Goal: Task Accomplishment & Management: Complete application form

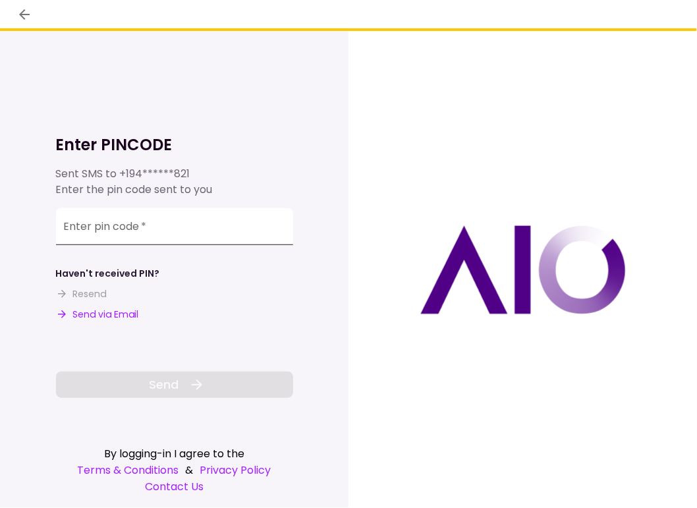
click at [114, 221] on div "Enter pin code   *" at bounding box center [174, 226] width 237 height 37
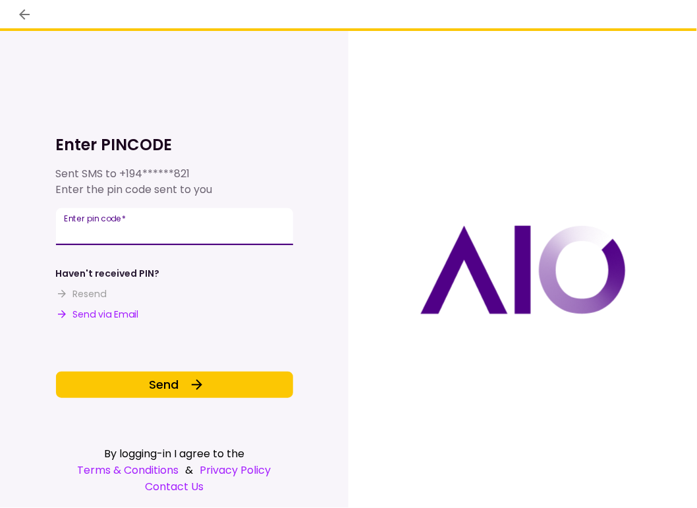
type input "******"
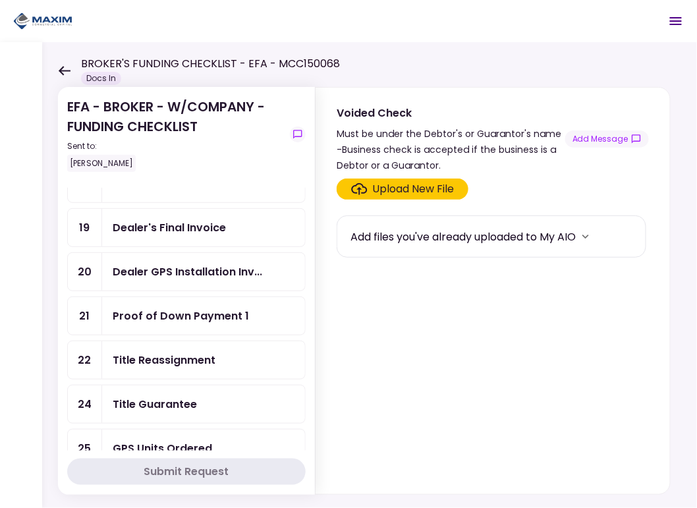
scroll to position [341, 0]
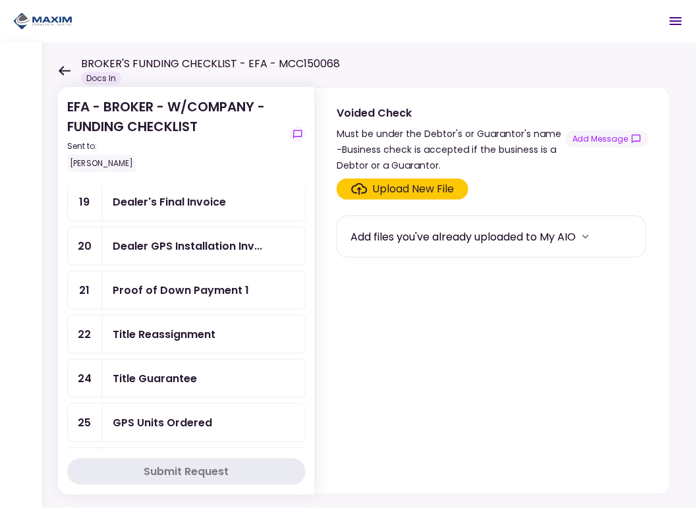
click at [154, 194] on div "Dealer's Final Invoice" at bounding box center [169, 202] width 113 height 16
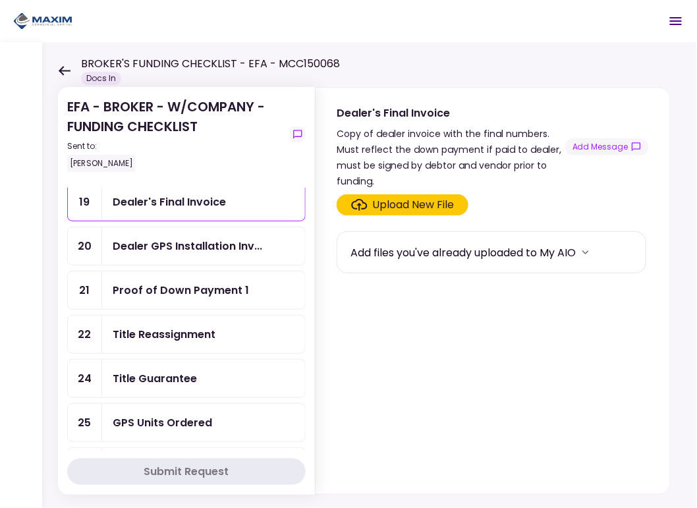
click at [426, 201] on div "Upload New File" at bounding box center [414, 205] width 82 height 16
click at [0, 0] on input "Upload New File" at bounding box center [0, 0] width 0 height 0
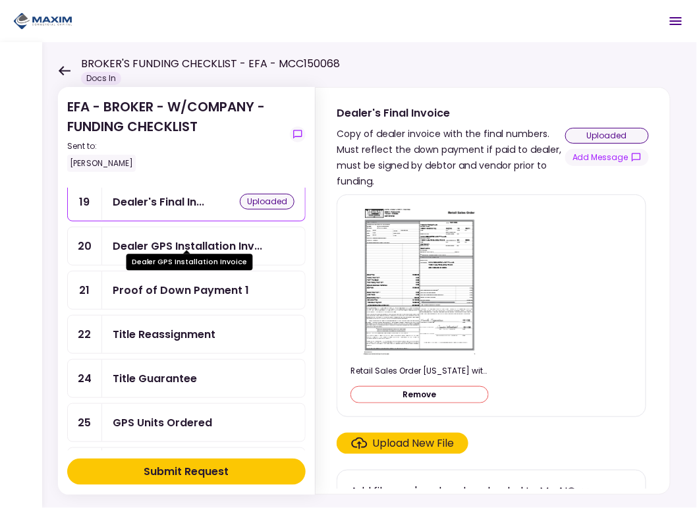
click at [150, 238] on div "Dealer GPS Installation Inv..." at bounding box center [188, 246] width 150 height 16
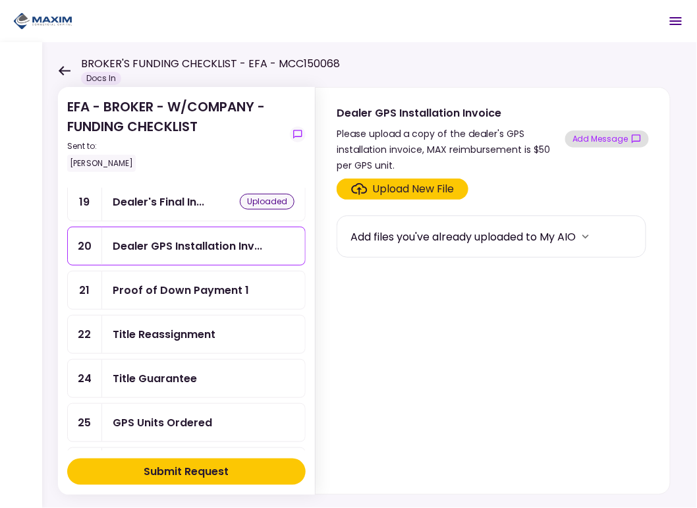
click at [597, 137] on button "Add Message" at bounding box center [608, 139] width 84 height 17
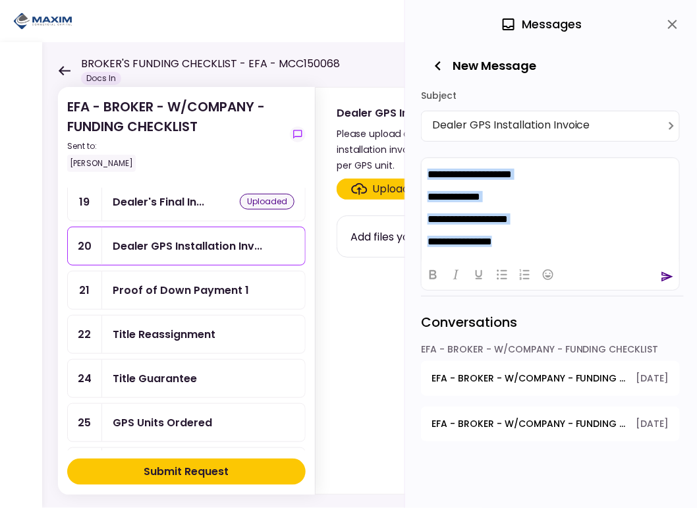
drag, startPoint x: 528, startPoint y: 243, endPoint x: 425, endPoint y: 165, distance: 128.9
click at [425, 165] on html "**********" at bounding box center [550, 208] width 258 height 100
copy body "**********"
click at [665, 274] on icon "send" at bounding box center [668, 277] width 12 height 10
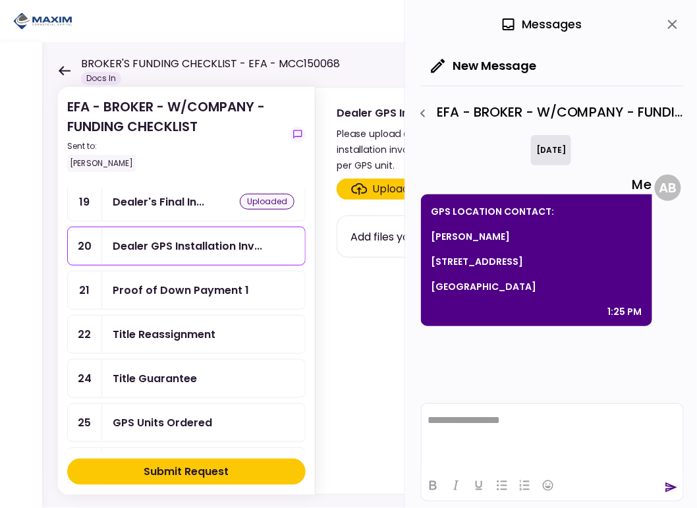
click at [141, 329] on div "Title Reassignment" at bounding box center [164, 334] width 103 height 16
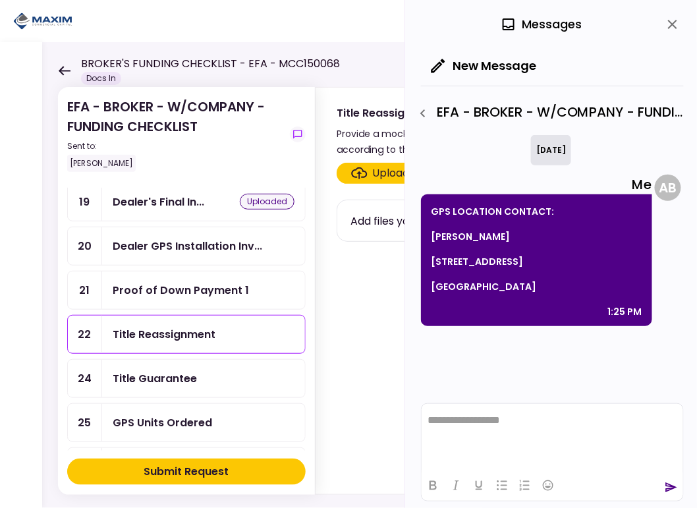
click at [677, 22] on icon "close" at bounding box center [673, 24] width 16 height 16
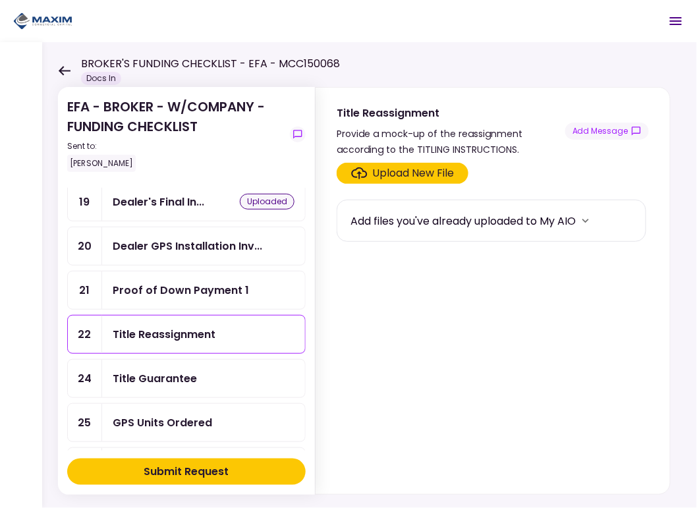
click at [380, 173] on div "Upload New File" at bounding box center [414, 173] width 82 height 16
click at [0, 0] on input "Upload New File" at bounding box center [0, 0] width 0 height 0
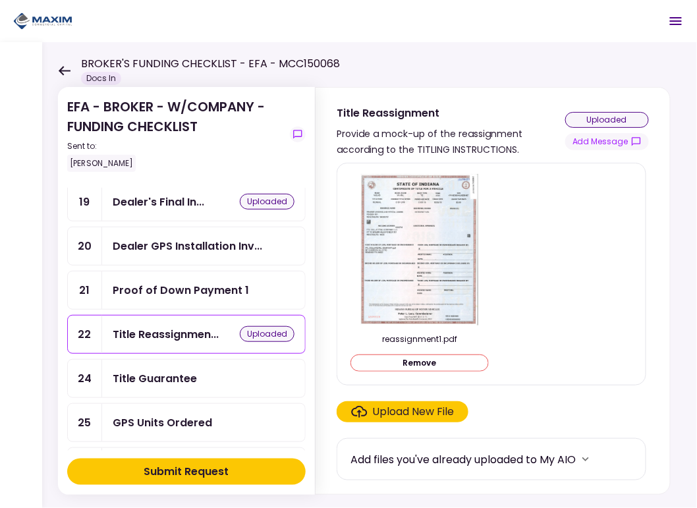
click at [156, 370] on div "Title Guarantee" at bounding box center [155, 378] width 84 height 16
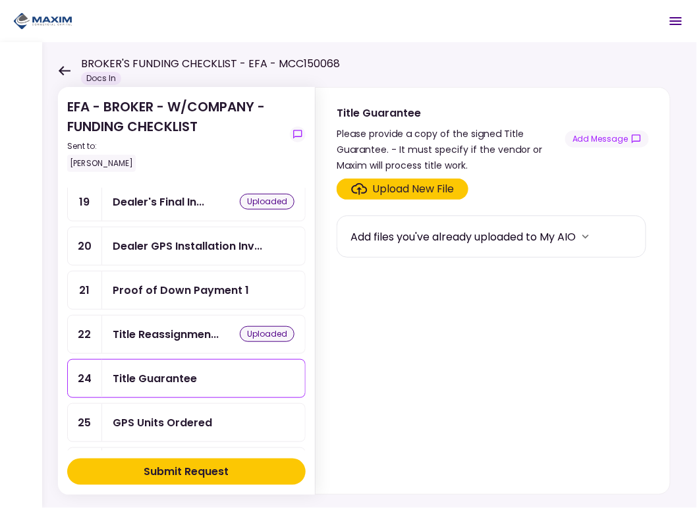
click at [391, 185] on div "Upload New File" at bounding box center [414, 189] width 82 height 16
click at [0, 0] on input "Upload New File" at bounding box center [0, 0] width 0 height 0
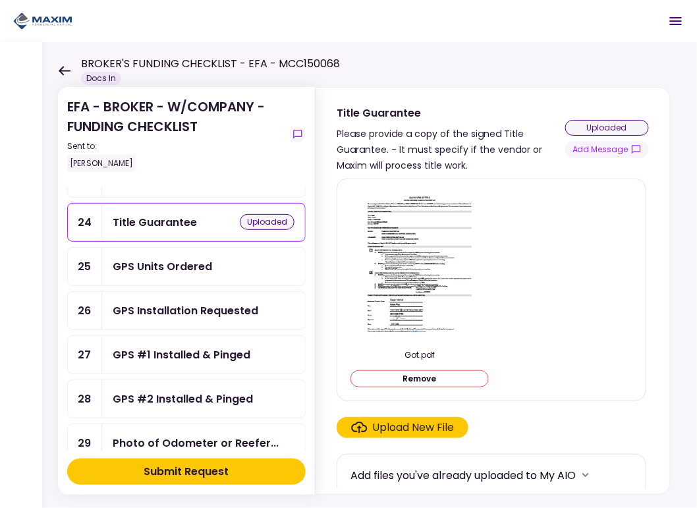
scroll to position [539, 0]
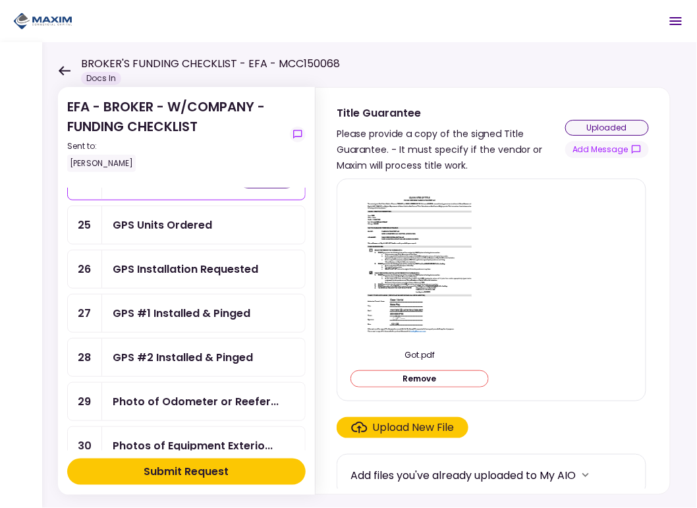
click at [169, 217] on div "GPS Units Ordered" at bounding box center [163, 225] width 100 height 16
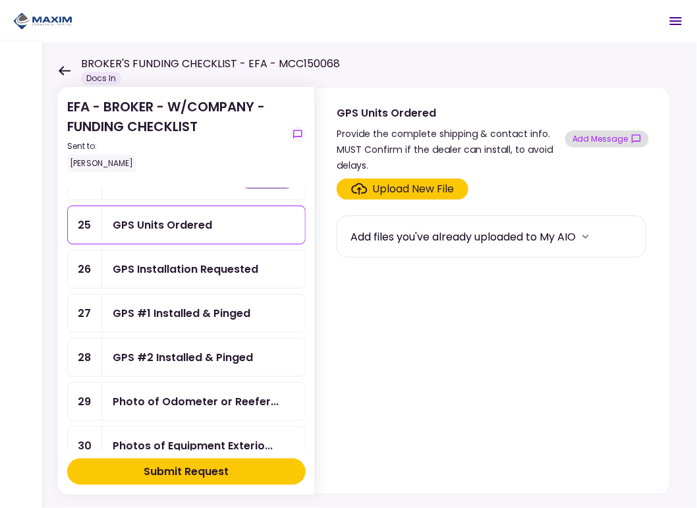
click at [588, 137] on button "Add Message" at bounding box center [608, 139] width 84 height 17
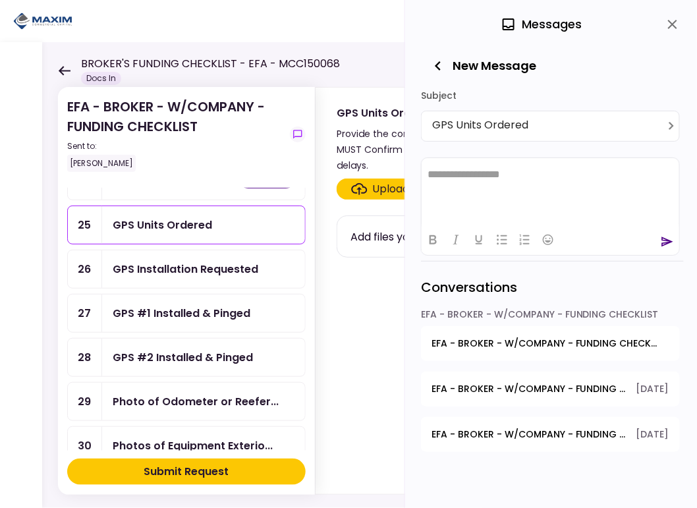
click at [555, 123] on body "**********" at bounding box center [348, 254] width 697 height 508
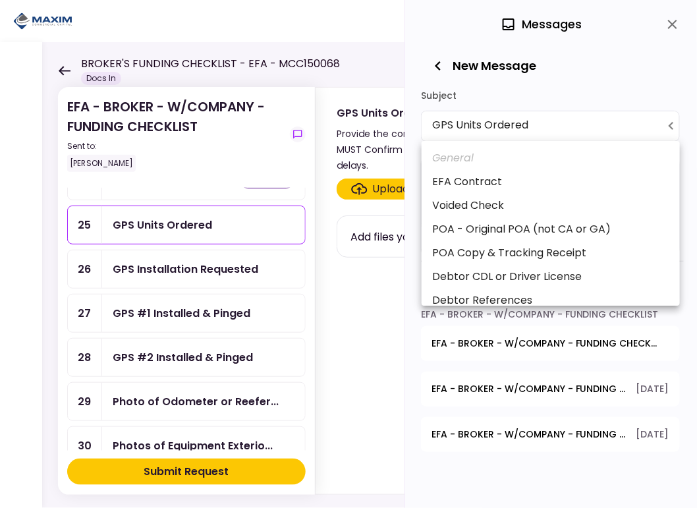
scroll to position [527, 0]
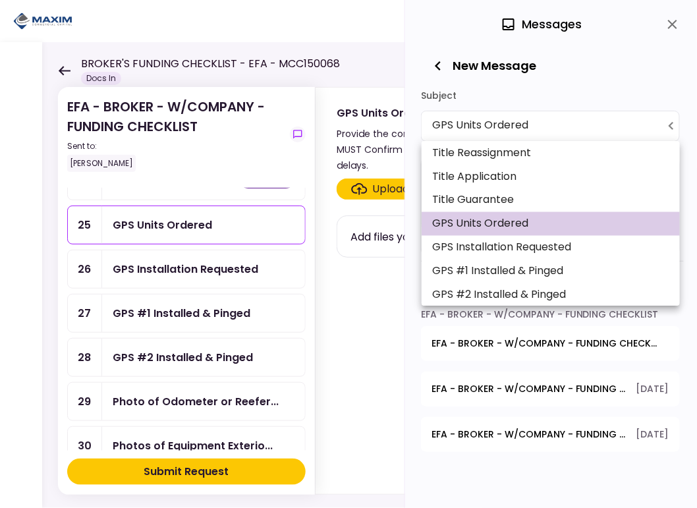
click at [539, 248] on li "GPS Installation Requested" at bounding box center [551, 248] width 258 height 24
type input "**********"
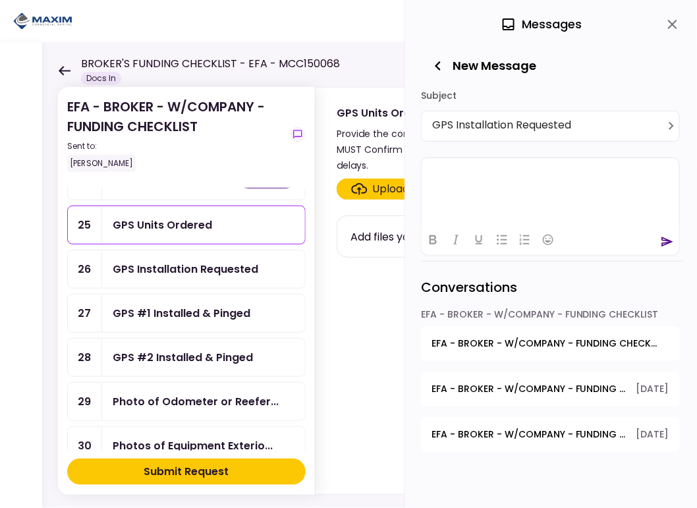
click at [472, 184] on html at bounding box center [550, 174] width 258 height 32
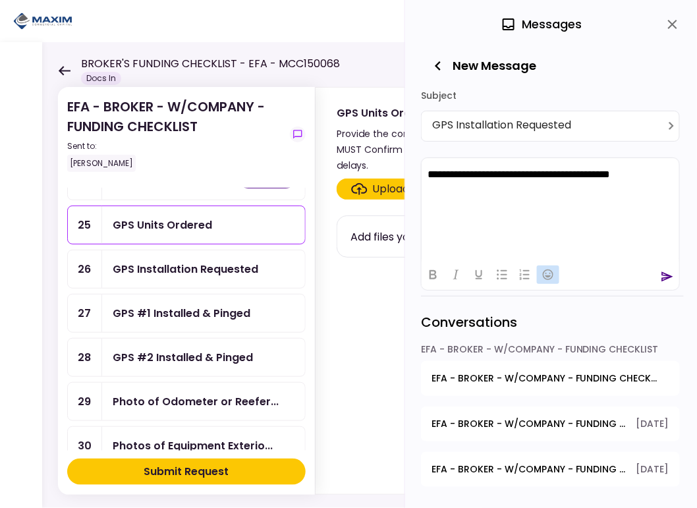
scroll to position [23, 0]
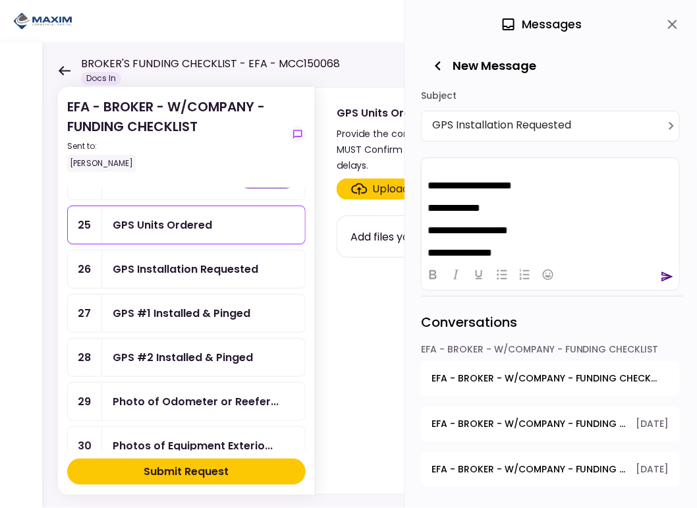
drag, startPoint x: 664, startPoint y: 277, endPoint x: 657, endPoint y: 276, distance: 7.3
click at [664, 277] on icon "send" at bounding box center [668, 277] width 12 height 10
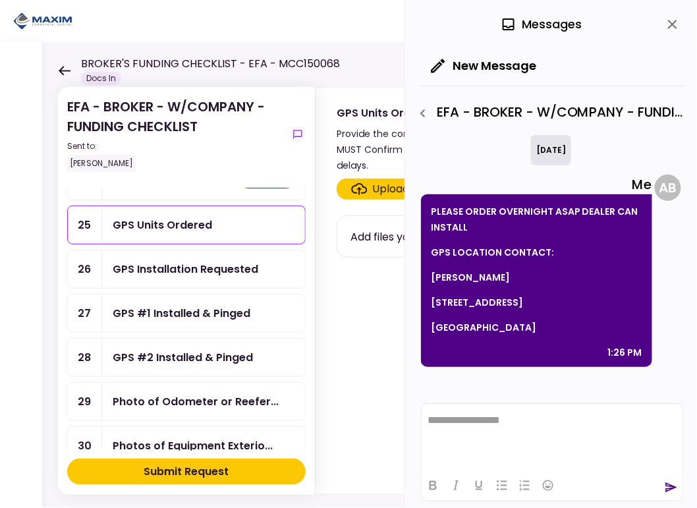
scroll to position [0, 0]
click at [673, 21] on icon "close" at bounding box center [673, 24] width 16 height 16
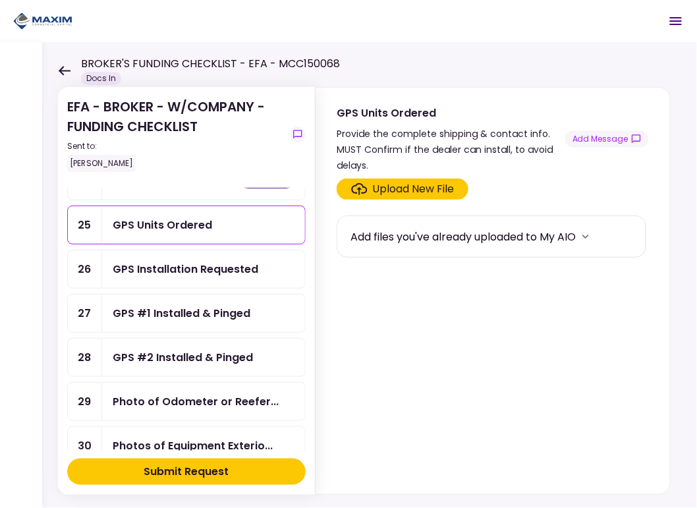
click at [156, 218] on div "GPS Units Ordered" at bounding box center [163, 225] width 100 height 16
click at [163, 261] on div "GPS Installation Requested" at bounding box center [186, 269] width 146 height 16
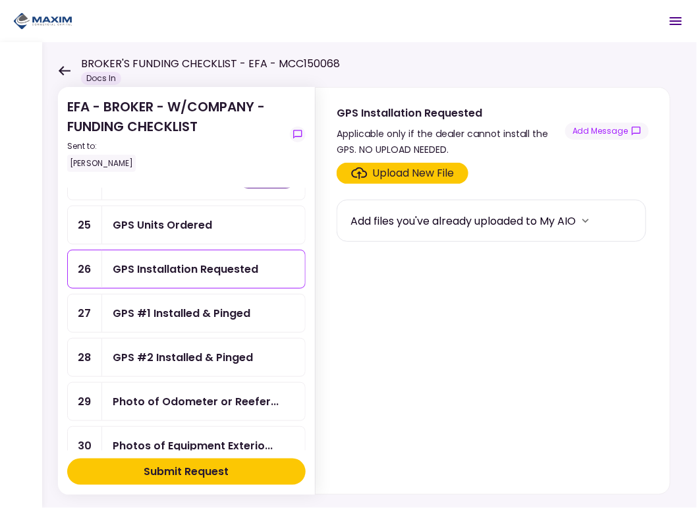
click at [153, 295] on div "GPS #1 Installed & Pinged" at bounding box center [203, 314] width 203 height 38
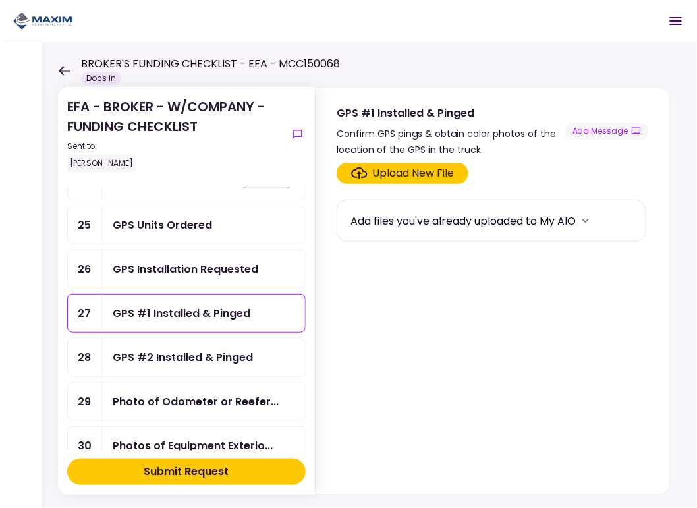
click at [150, 349] on div "GPS #2 Installed & Pinged" at bounding box center [183, 357] width 140 height 16
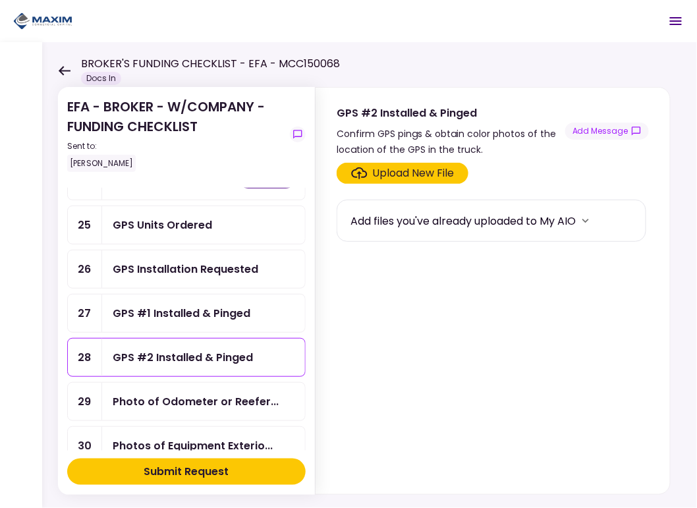
scroll to position [604, 0]
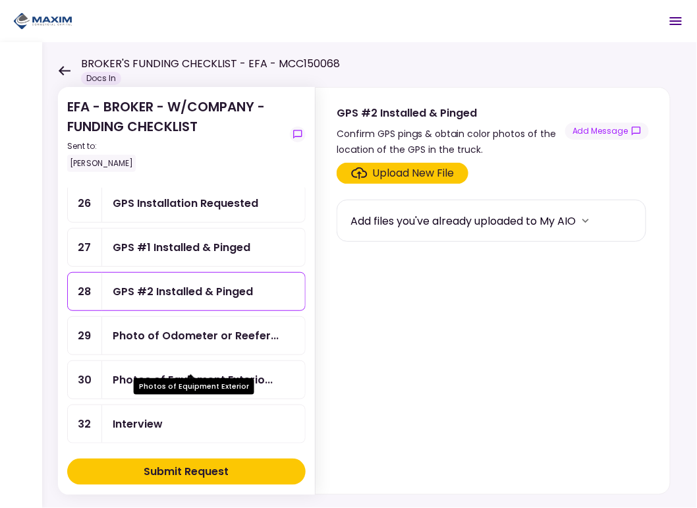
click at [161, 372] on div "Photos of Equipment Exterio..." at bounding box center [193, 380] width 160 height 16
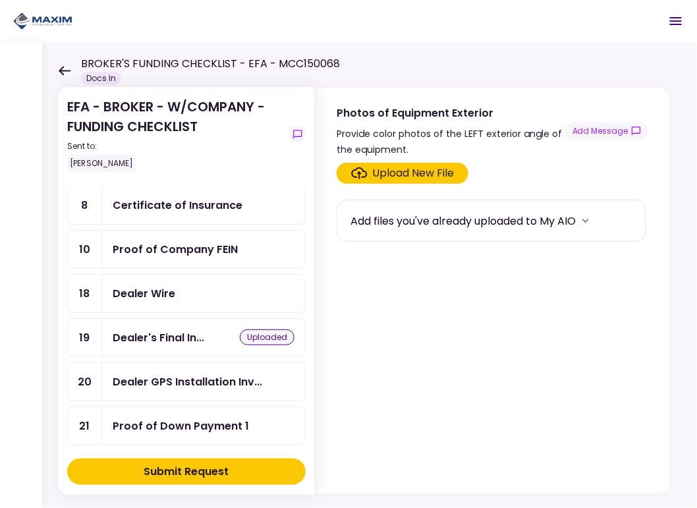
scroll to position [264, 0]
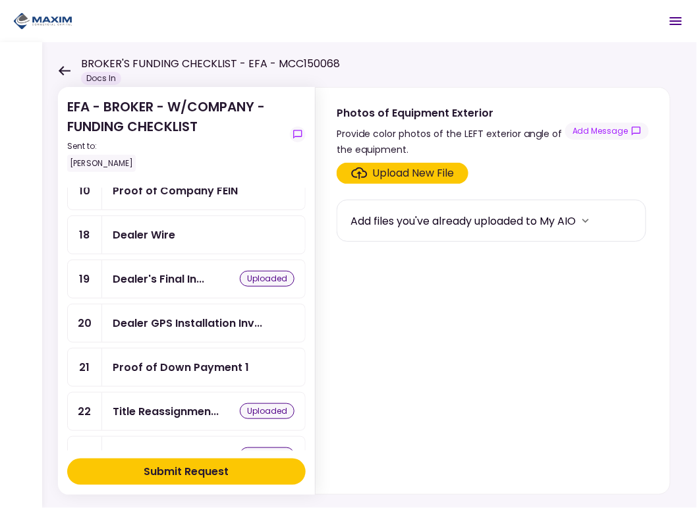
click at [139, 233] on div "Dealer Wire" at bounding box center [144, 235] width 63 height 16
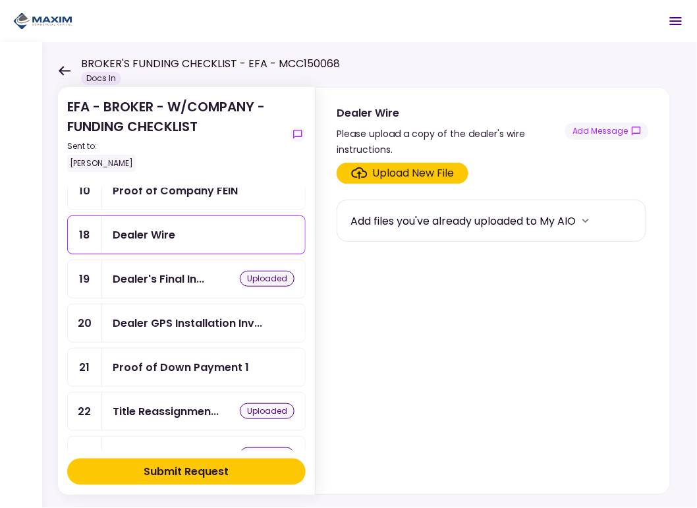
click at [435, 173] on div "Upload New File" at bounding box center [414, 173] width 82 height 16
click at [0, 0] on input "Upload New File" at bounding box center [0, 0] width 0 height 0
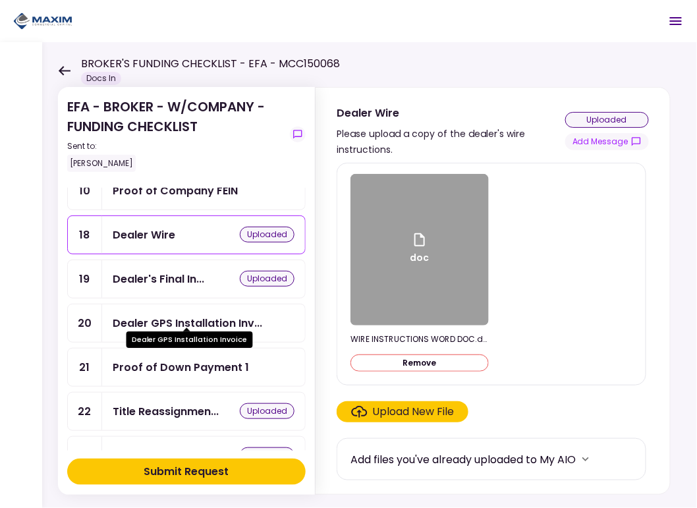
click at [206, 315] on div "Dealer GPS Installation Inv..." at bounding box center [188, 323] width 150 height 16
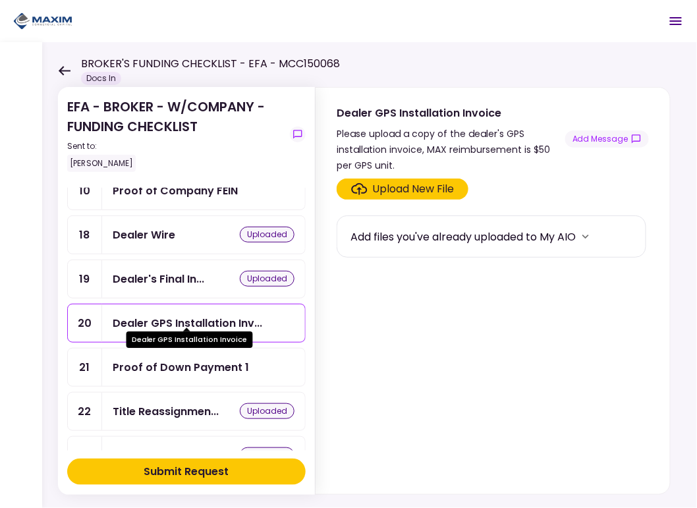
click at [227, 319] on div "Dealer GPS Installation Inv..." at bounding box center [188, 323] width 150 height 16
click at [410, 198] on label "Upload New File" at bounding box center [403, 189] width 132 height 21
click at [0, 0] on input "Upload New File" at bounding box center [0, 0] width 0 height 0
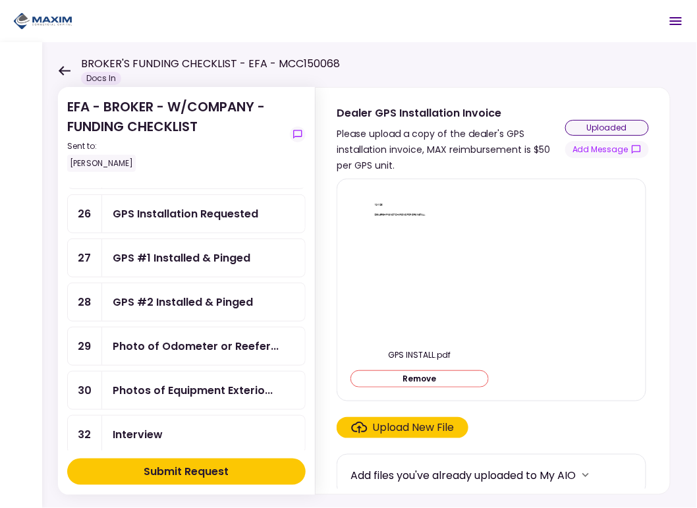
scroll to position [593, 0]
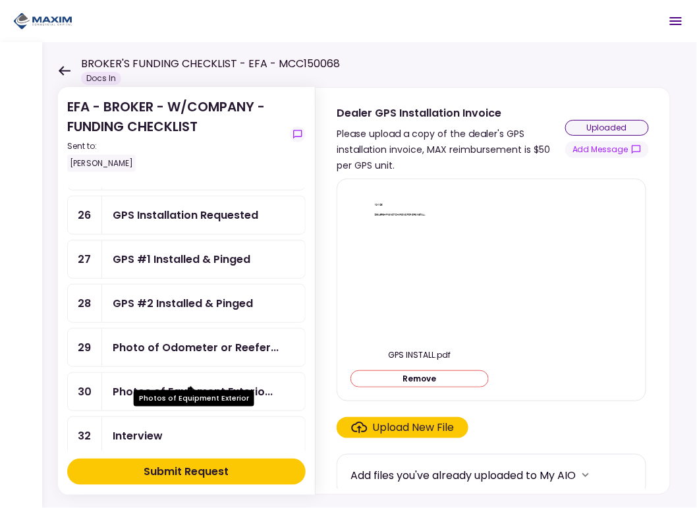
click at [132, 384] on div "Photos of Equipment Exterio..." at bounding box center [193, 392] width 160 height 16
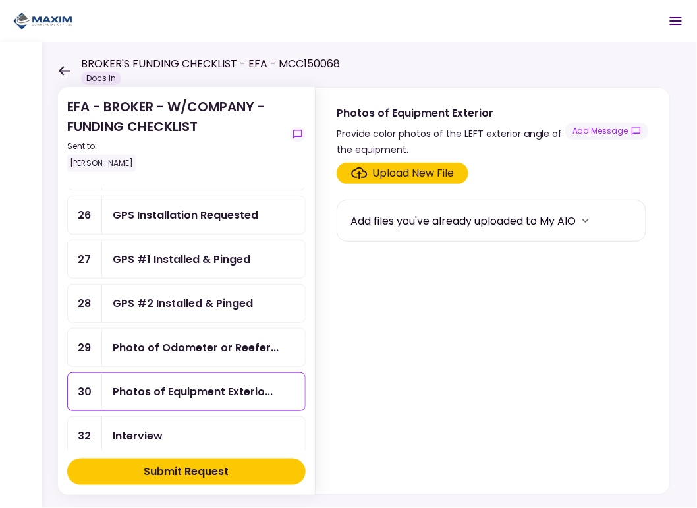
click at [385, 168] on div "Upload New File" at bounding box center [414, 173] width 82 height 16
click at [0, 0] on input "Upload New File" at bounding box center [0, 0] width 0 height 0
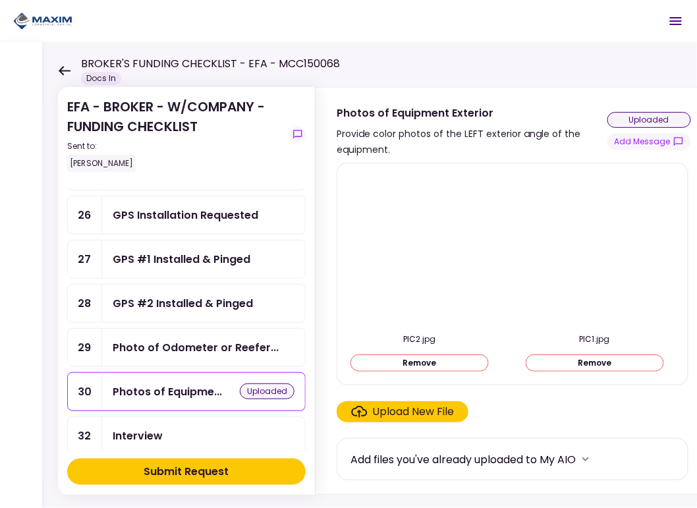
click at [202, 473] on div "Submit Request" at bounding box center [186, 472] width 85 height 16
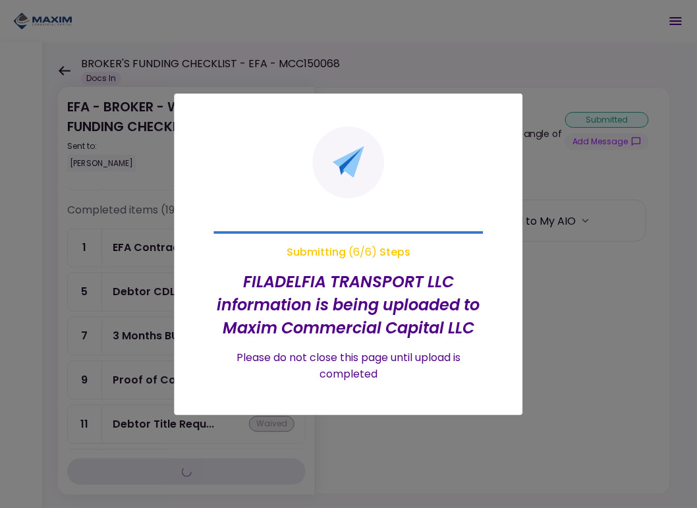
scroll to position [377, 0]
